Goal: Browse casually: Explore the website without a specific task or goal

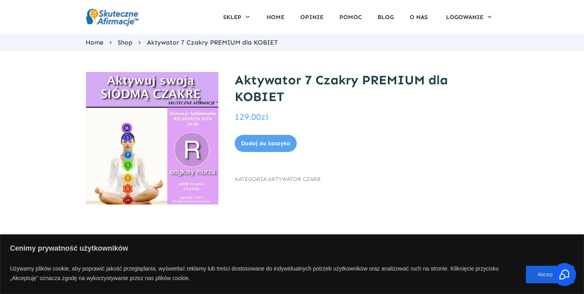
drag, startPoint x: 583, startPoint y: 78, endPoint x: 560, endPoint y: 164, distance: 88.4
click at [560, 164] on div "Aktywator 7 Czakry PREMIUM dla KOBIET 129.00 zł - ilość Aktywator 7 Czakry PREM…" at bounding box center [292, 147] width 584 height 192
click at [423, 17] on span "O NAS" at bounding box center [418, 17] width 18 height 12
click at [424, 18] on span "O NAS" at bounding box center [418, 17] width 18 height 12
